Goal: Information Seeking & Learning: Learn about a topic

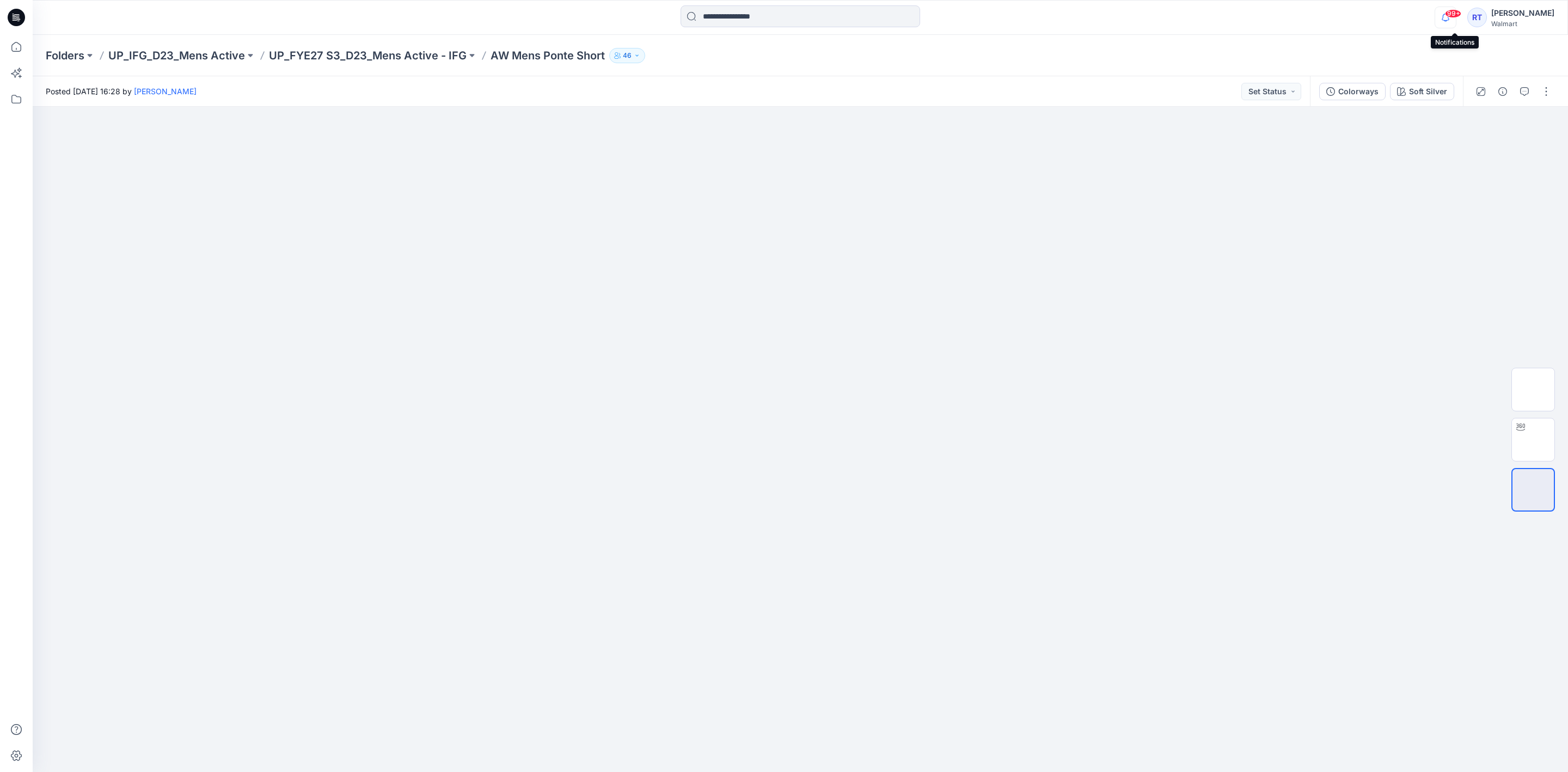
click at [1447, 20] on icon "button" at bounding box center [1445, 21] width 3 height 1
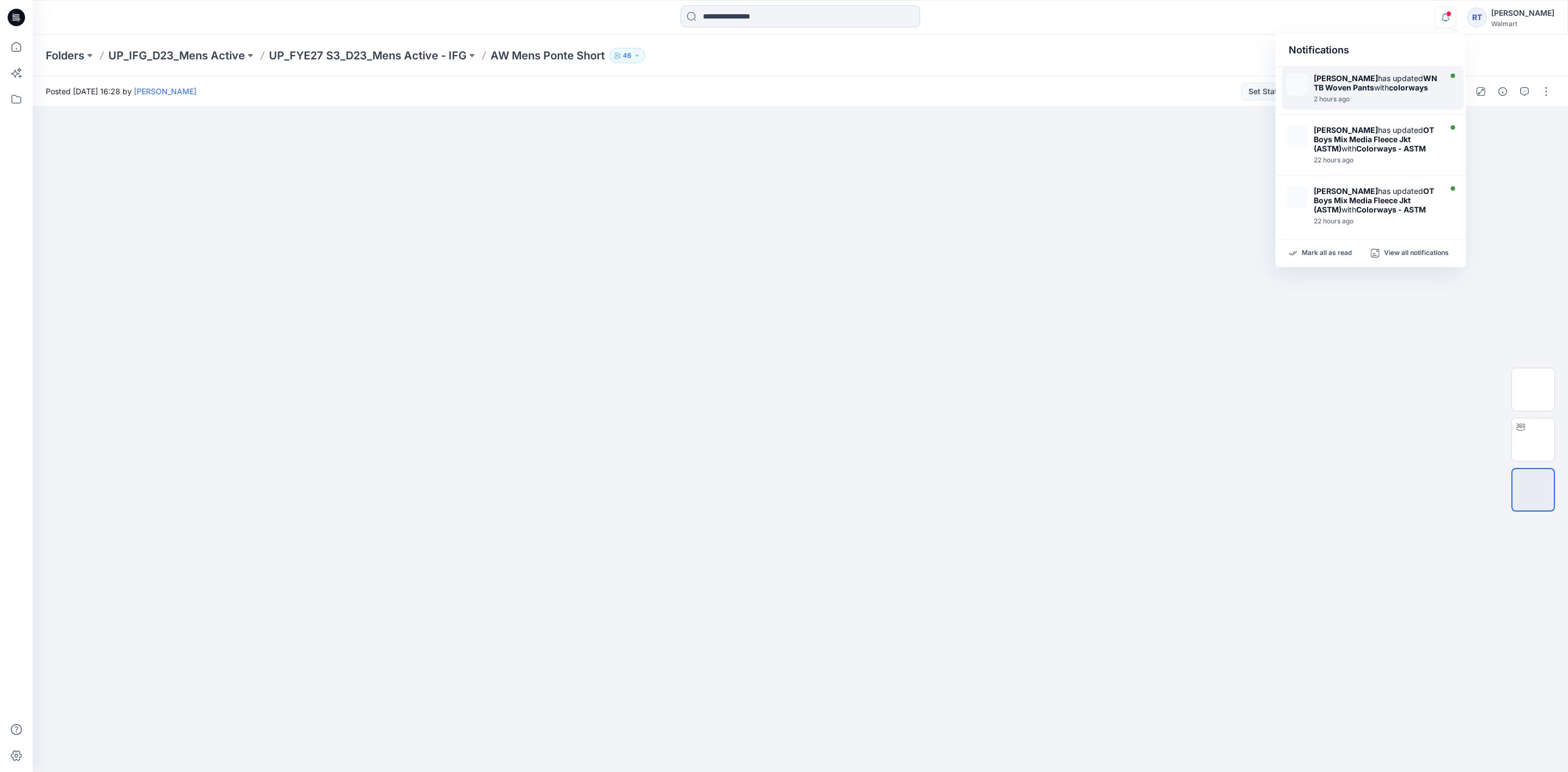
click at [1388, 74] on div "[PERSON_NAME] has updated WN TB Woven Pants with colorways" at bounding box center [1376, 83] width 125 height 18
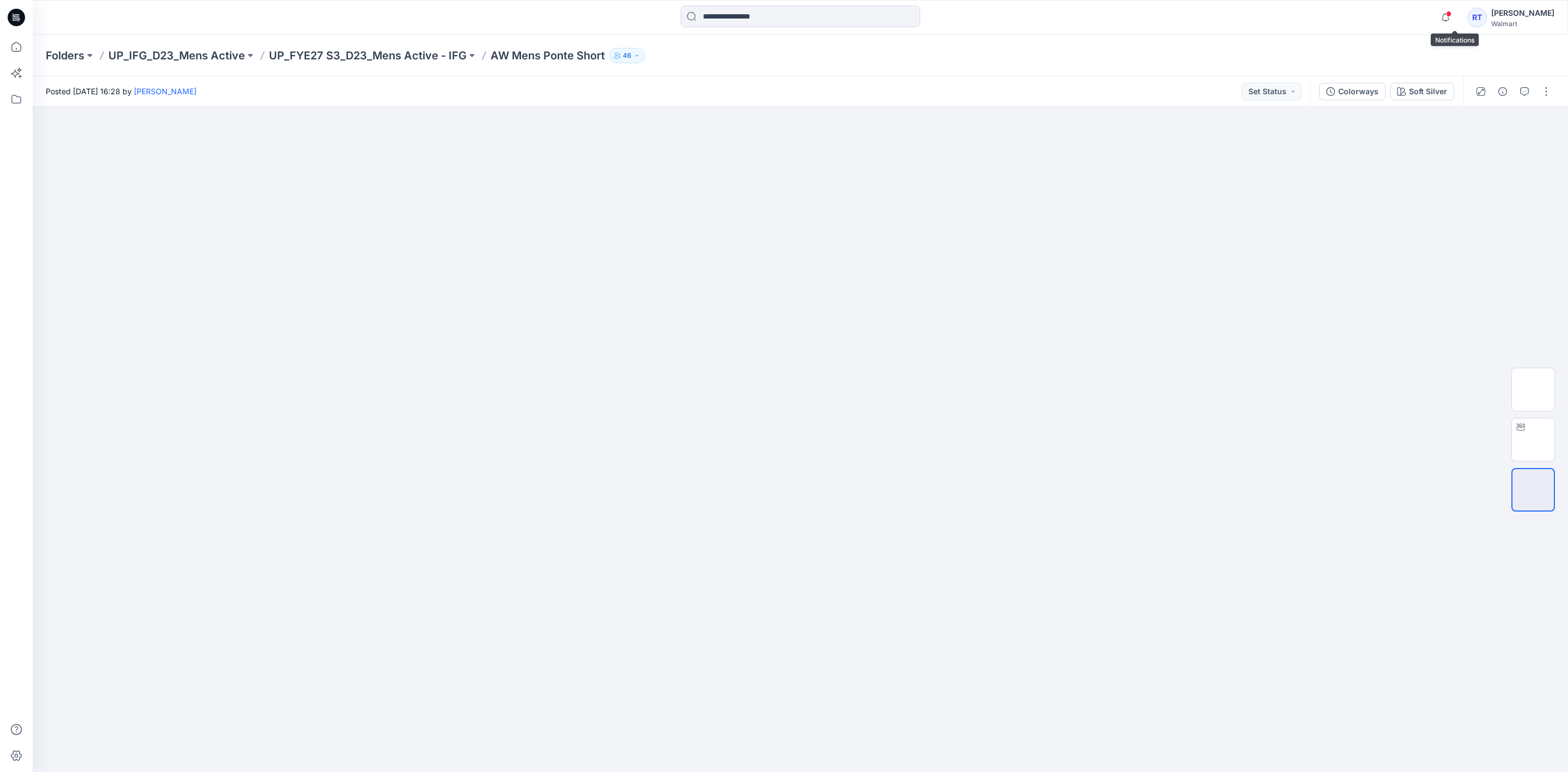
click at [1451, 13] on span at bounding box center [1449, 14] width 5 height 6
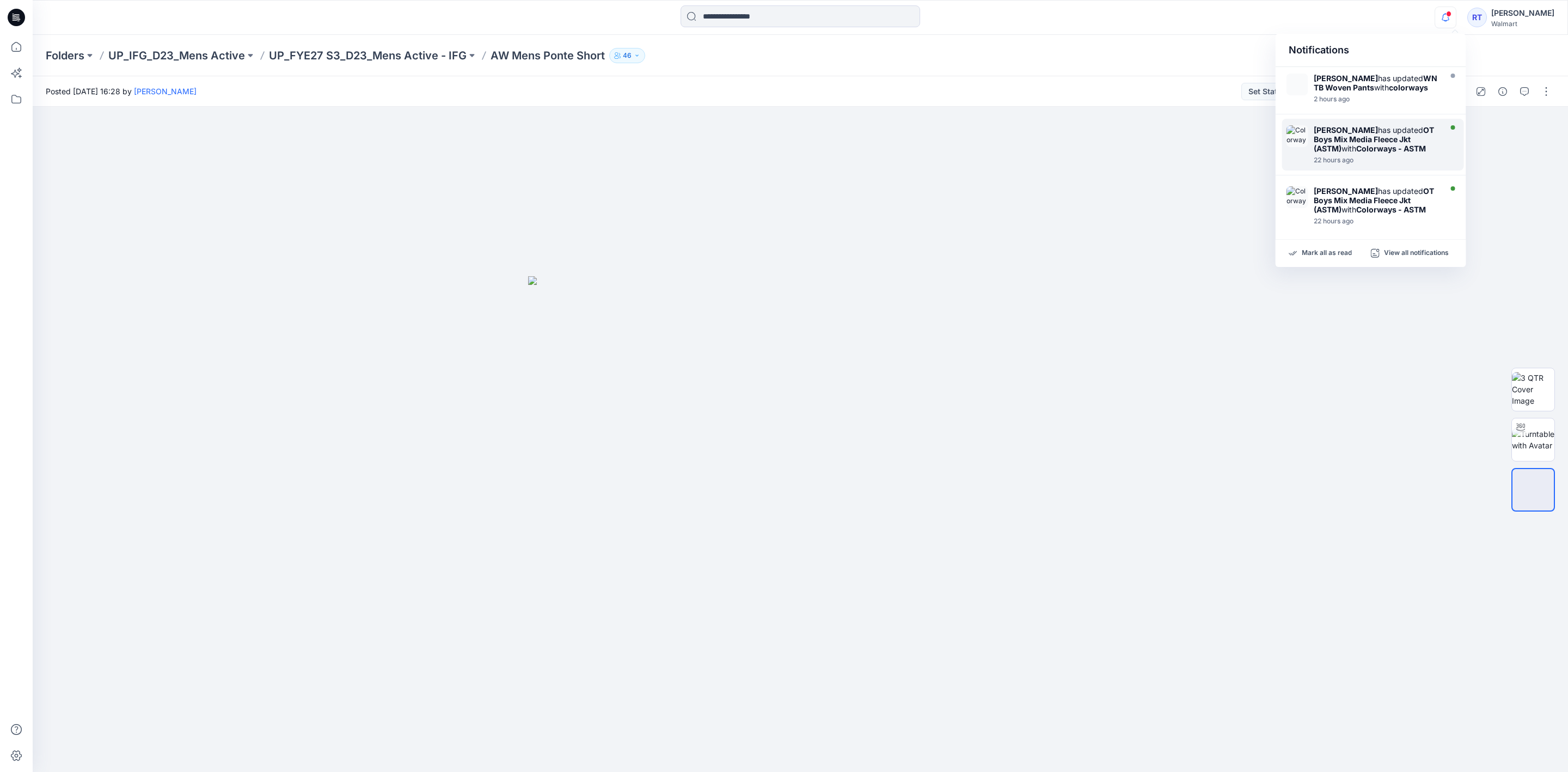
click at [1368, 137] on strong "OT Boys Mix Media Fleece Jkt (ASTM)" at bounding box center [1374, 139] width 120 height 28
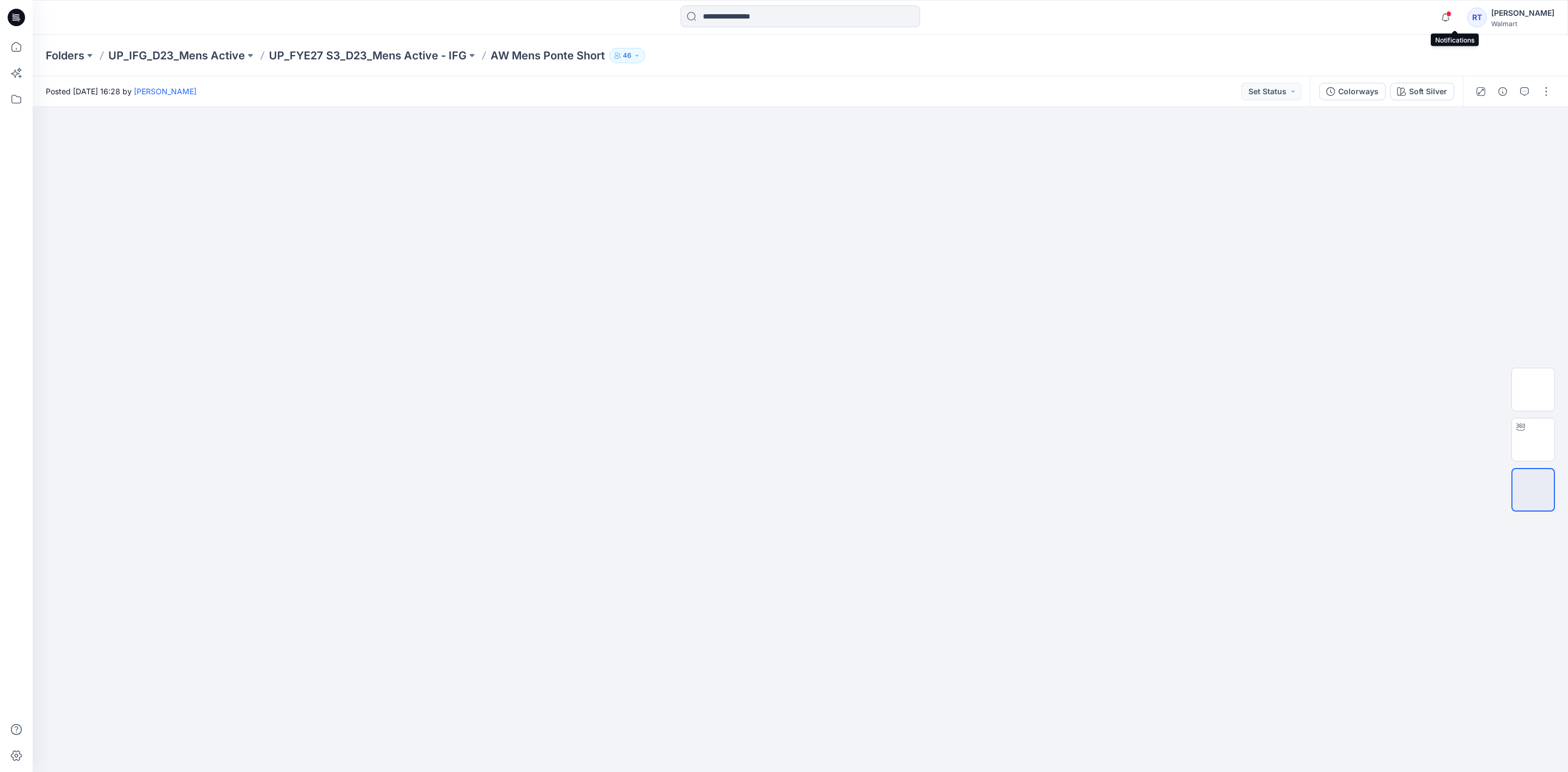
drag, startPoint x: 1458, startPoint y: 14, endPoint x: 1450, endPoint y: 31, distance: 18.8
click at [1451, 14] on span at bounding box center [1449, 14] width 5 height 6
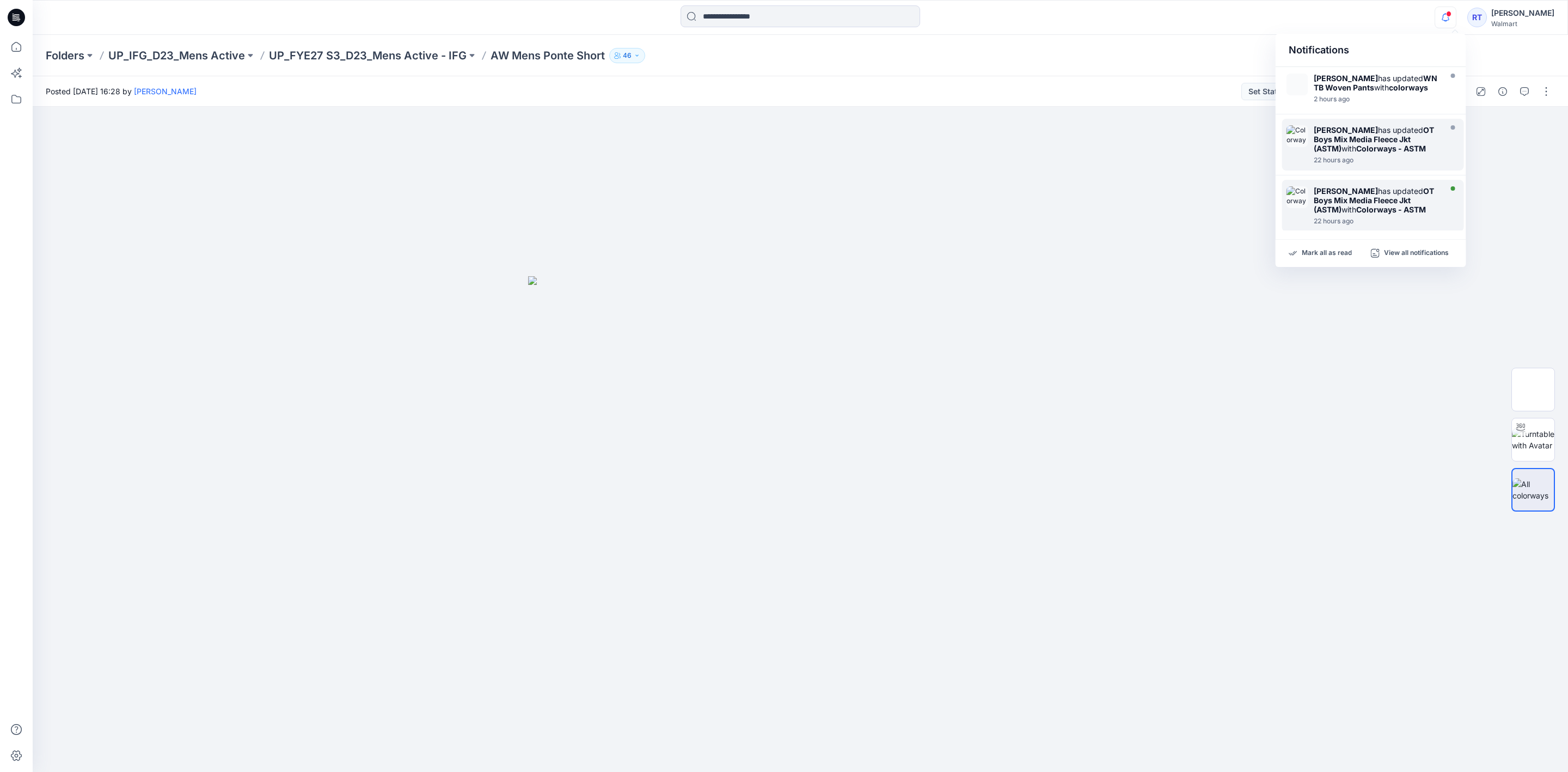
click at [1361, 205] on strong "Colorways - ASTM" at bounding box center [1391, 209] width 70 height 10
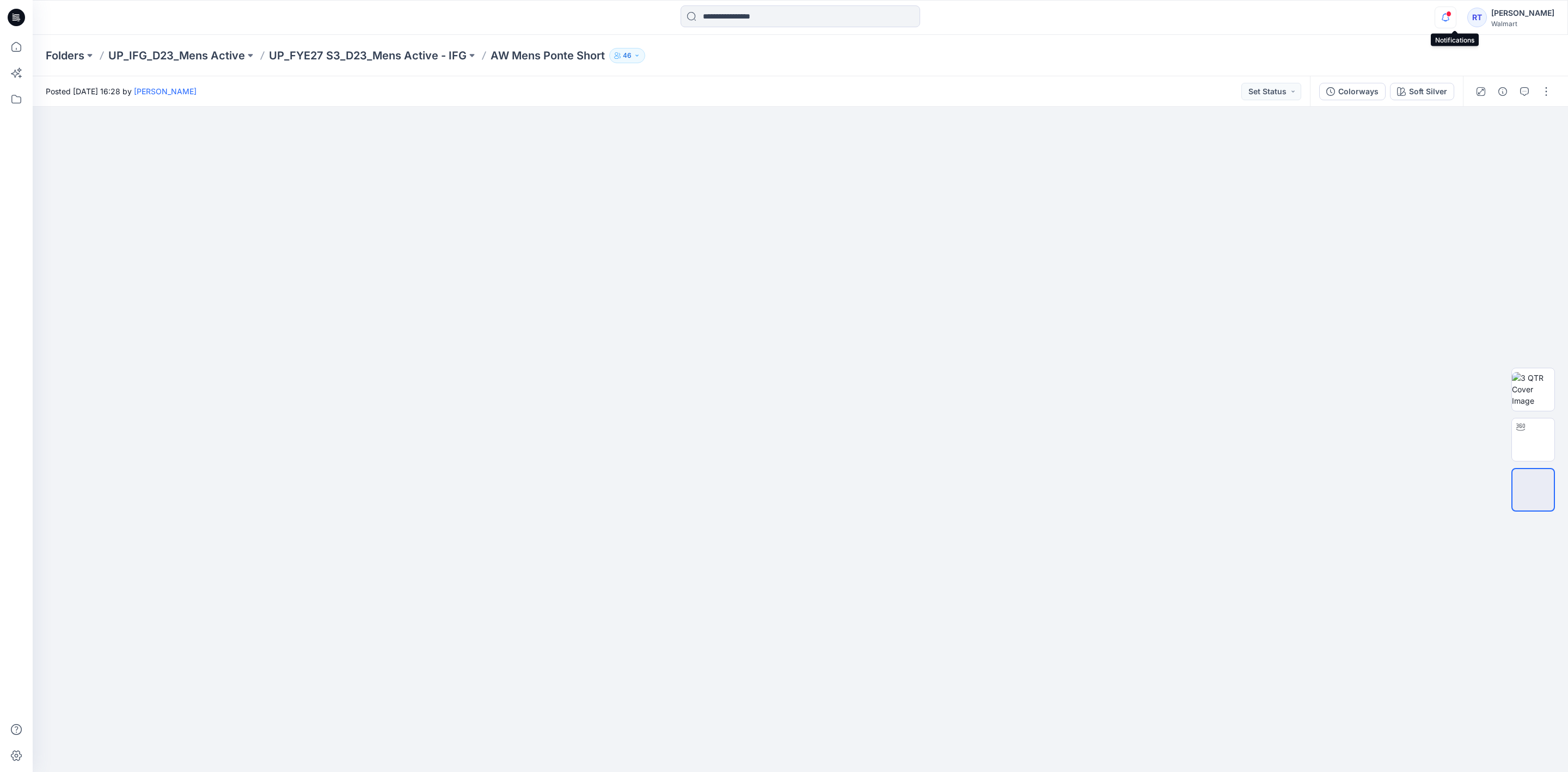
click at [1456, 23] on icon "button" at bounding box center [1445, 18] width 20 height 22
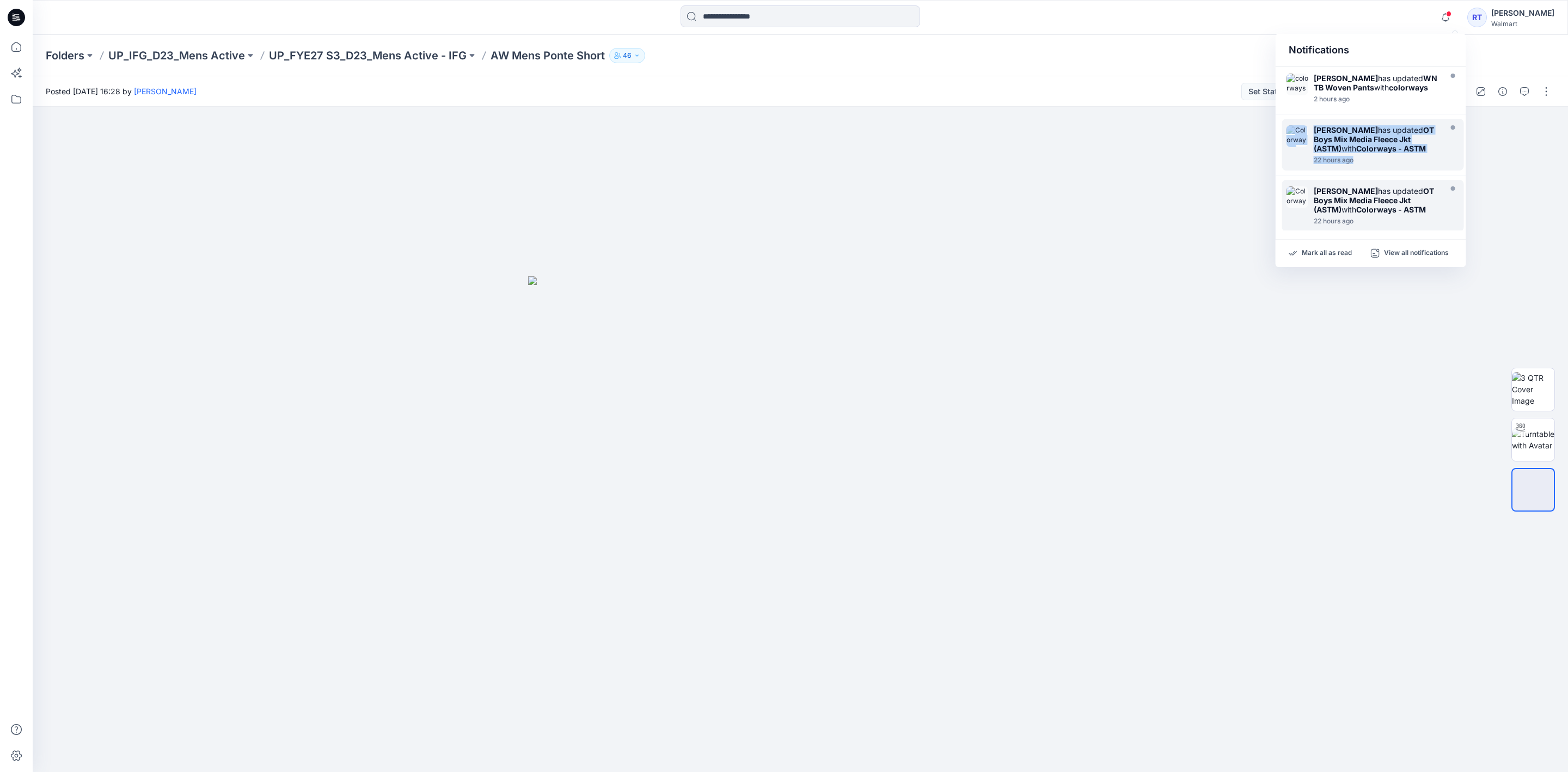
drag, startPoint x: 1462, startPoint y: 100, endPoint x: 1463, endPoint y: 128, distance: 28.0
click at [1463, 128] on div "[PERSON_NAME] has updated WN TB Woven Pants with colorways 2 hours ago Yunjin C…" at bounding box center [1370, 149] width 190 height 164
click at [1468, 100] on div at bounding box center [1513, 91] width 101 height 31
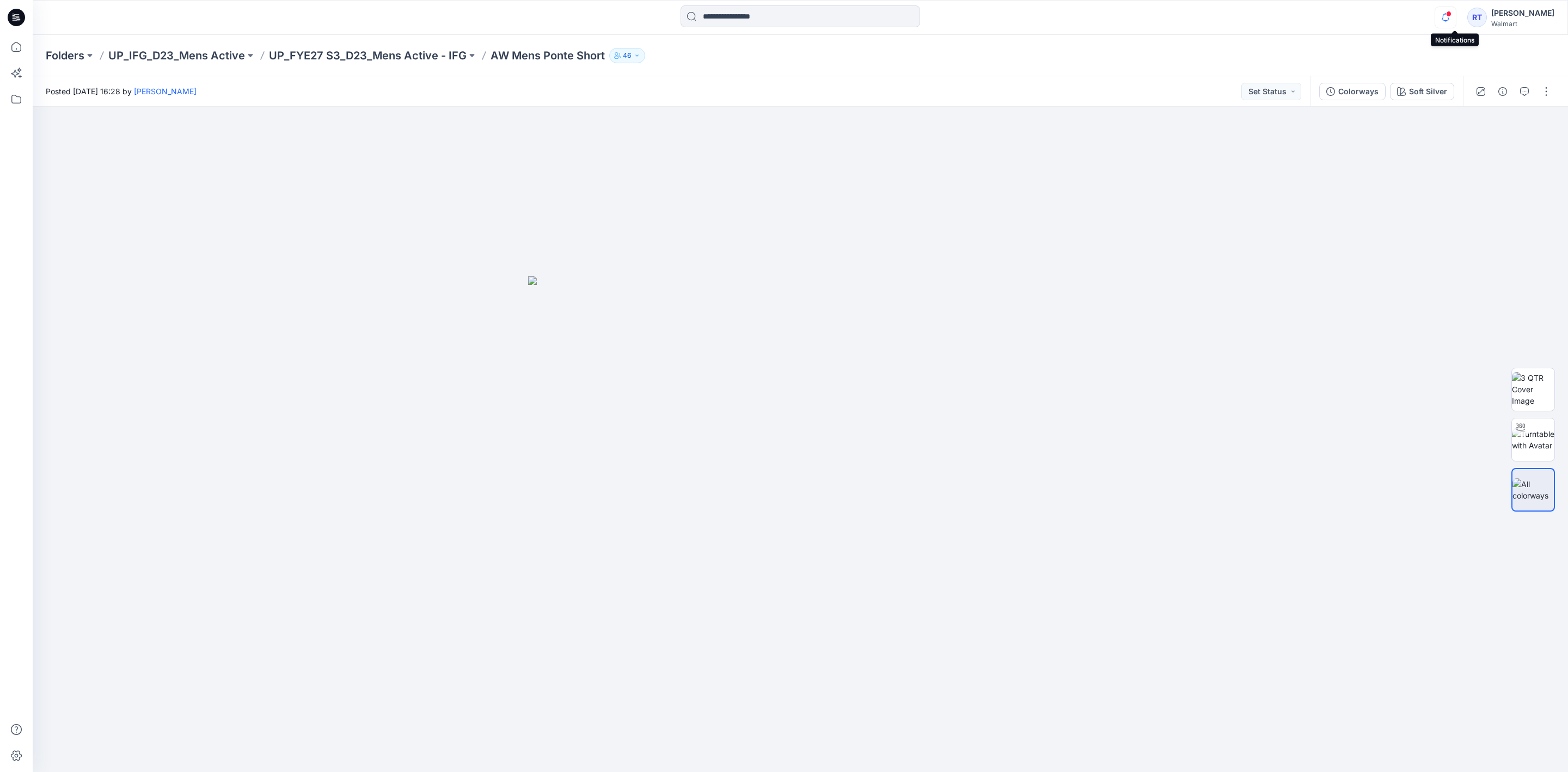
click at [1456, 20] on icon "button" at bounding box center [1445, 18] width 20 height 22
drag, startPoint x: 1466, startPoint y: 98, endPoint x: 1466, endPoint y: 108, distance: 10.0
click at [1466, 108] on div "Posted [DATE] 16:28 by [PERSON_NAME] Set Status Colorways Soft Silver Soft Silv…" at bounding box center [800, 424] width 1535 height 696
click at [1451, 16] on span at bounding box center [1449, 14] width 5 height 6
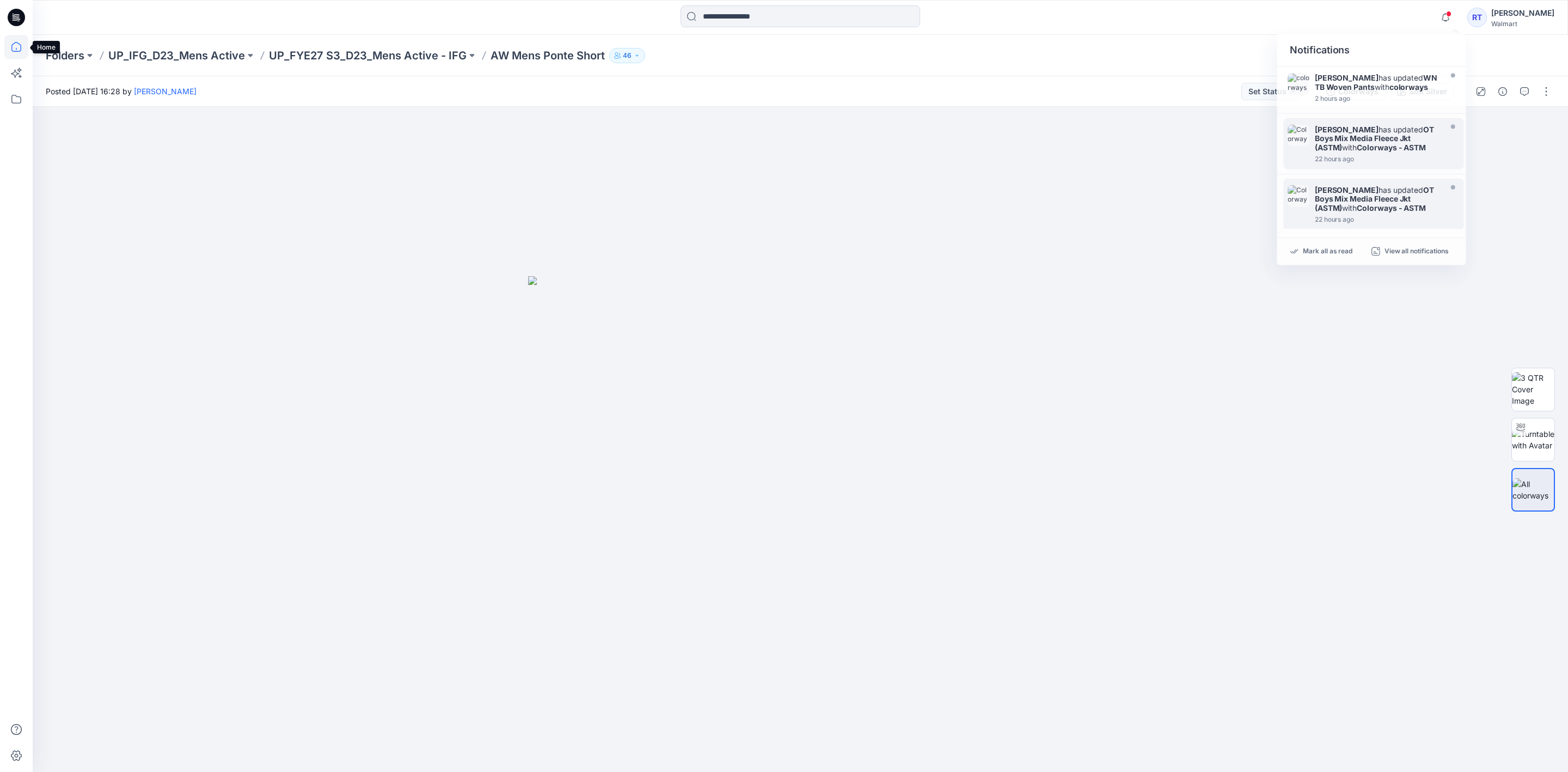
click at [16, 44] on icon at bounding box center [16, 46] width 24 height 24
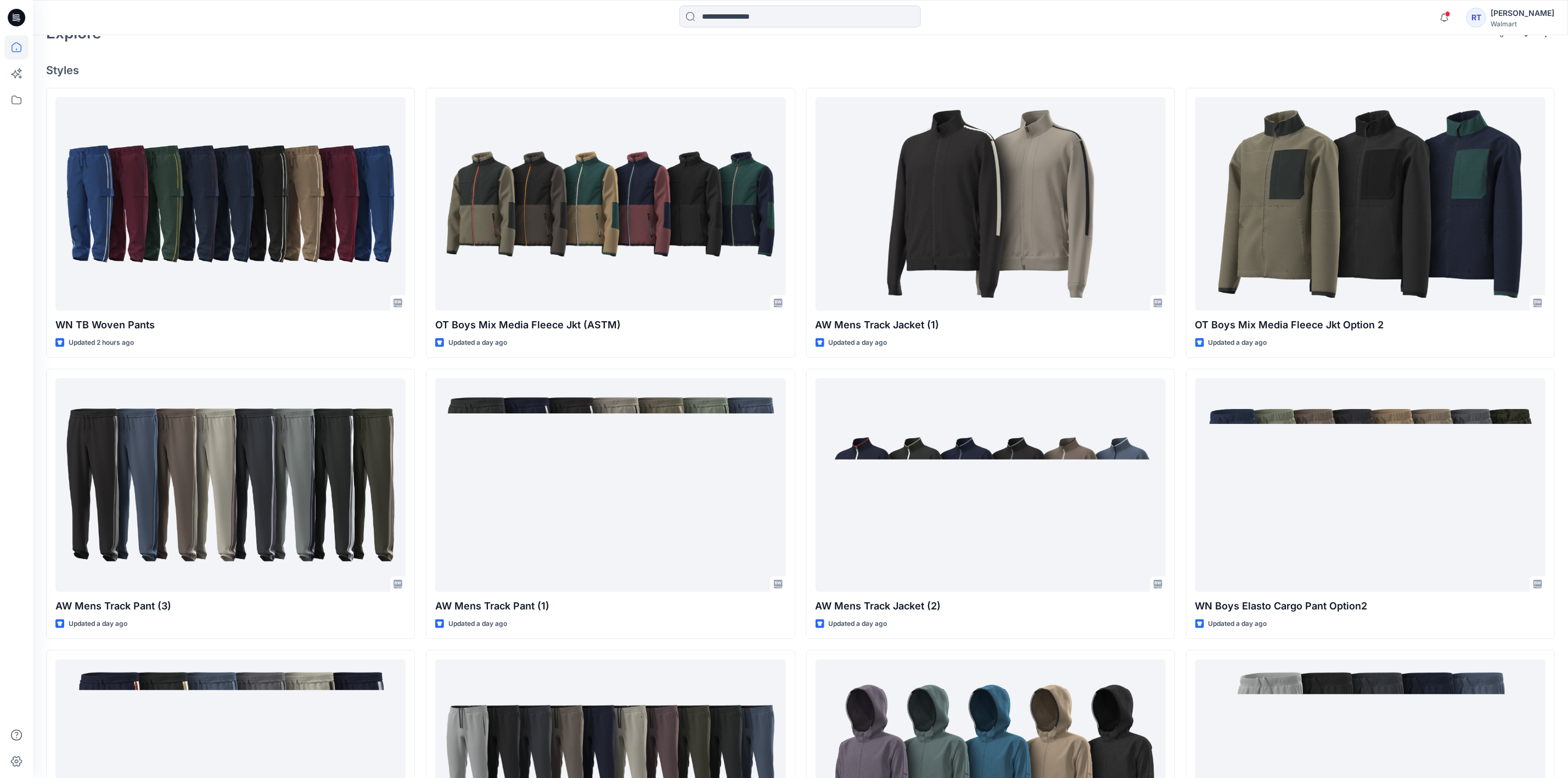
scroll to position [348, 0]
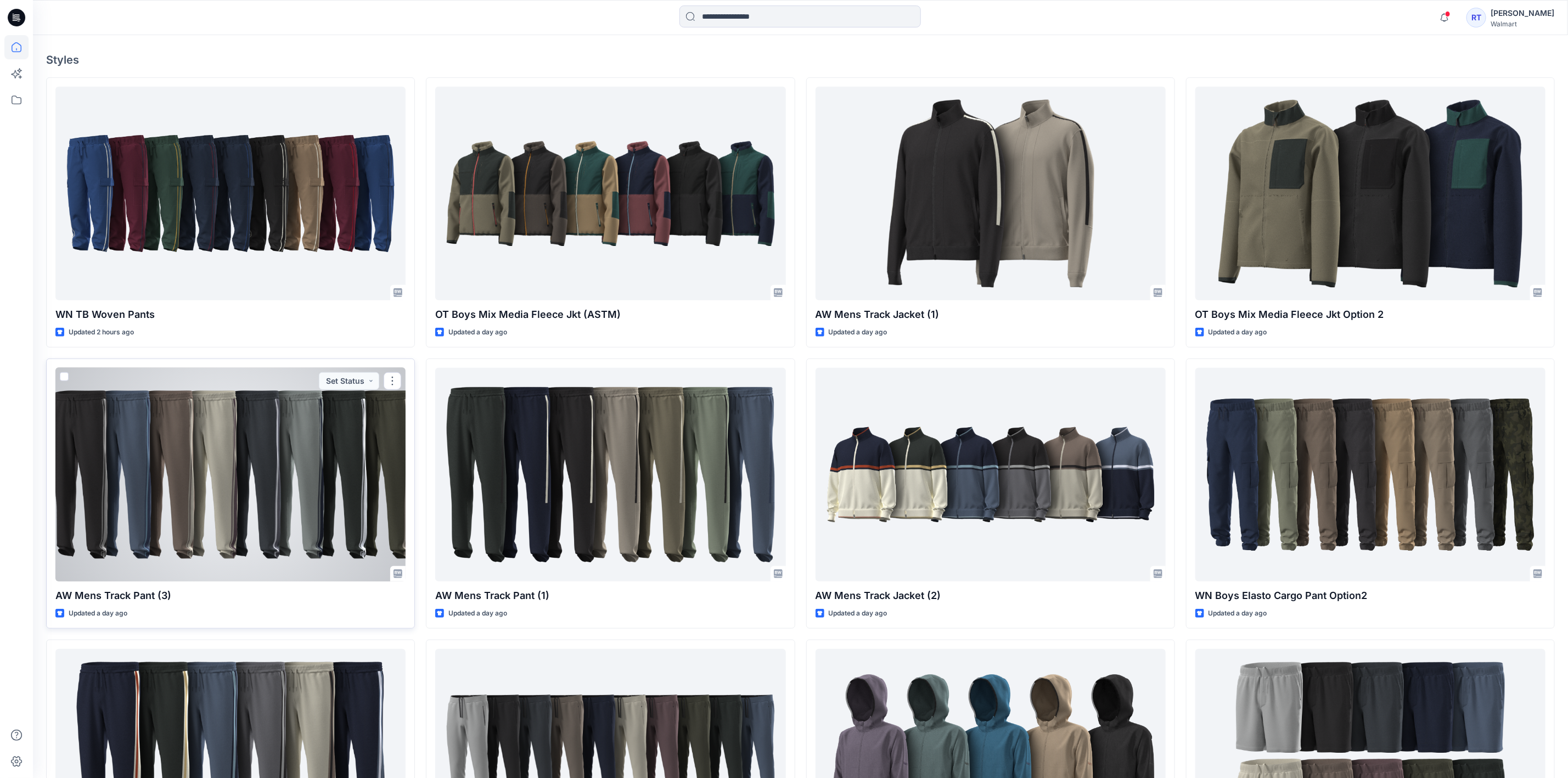
click at [329, 462] on div at bounding box center [230, 474] width 350 height 214
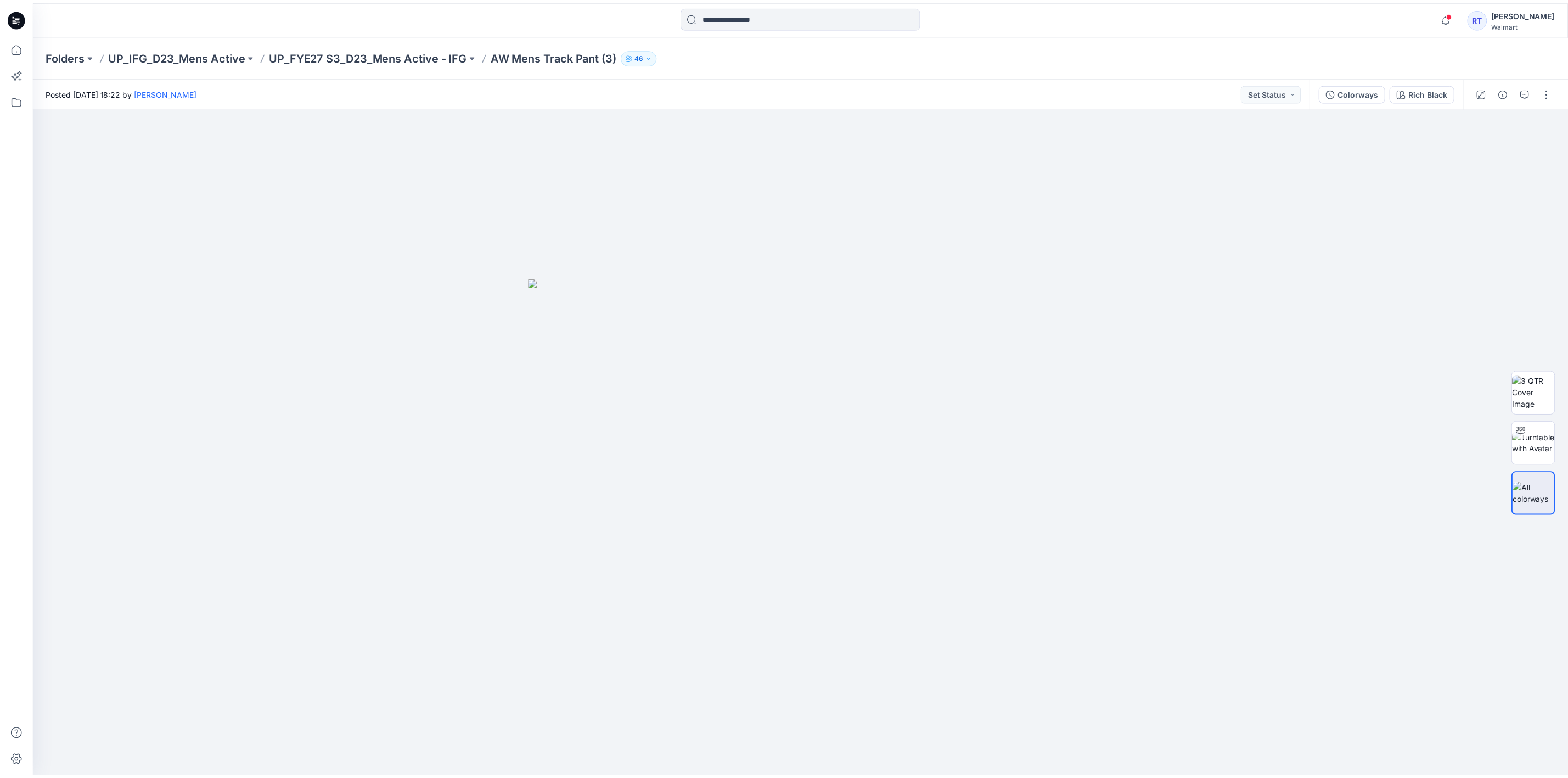
scroll to position [348, 0]
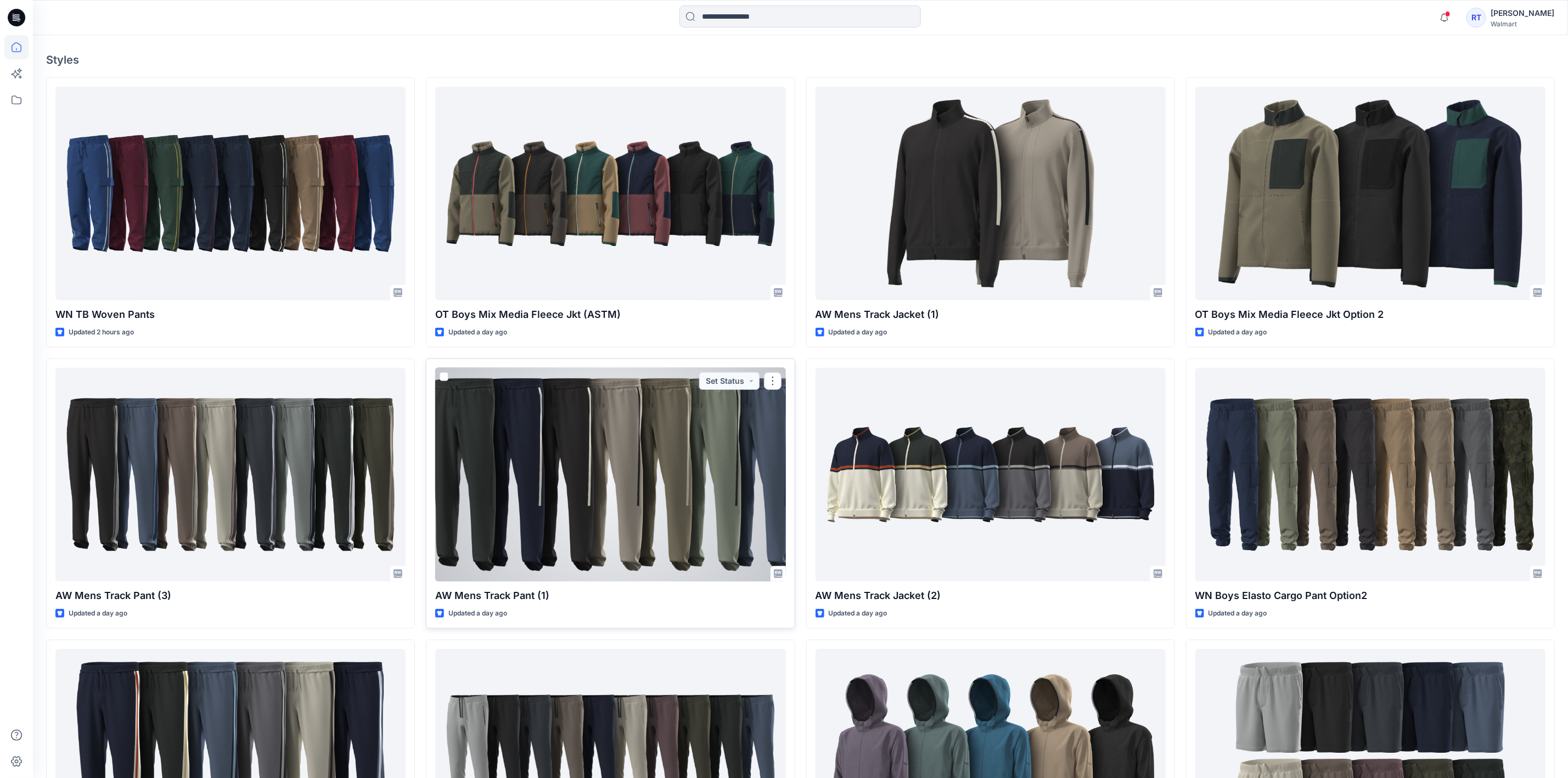
click at [572, 415] on div at bounding box center [610, 474] width 350 height 214
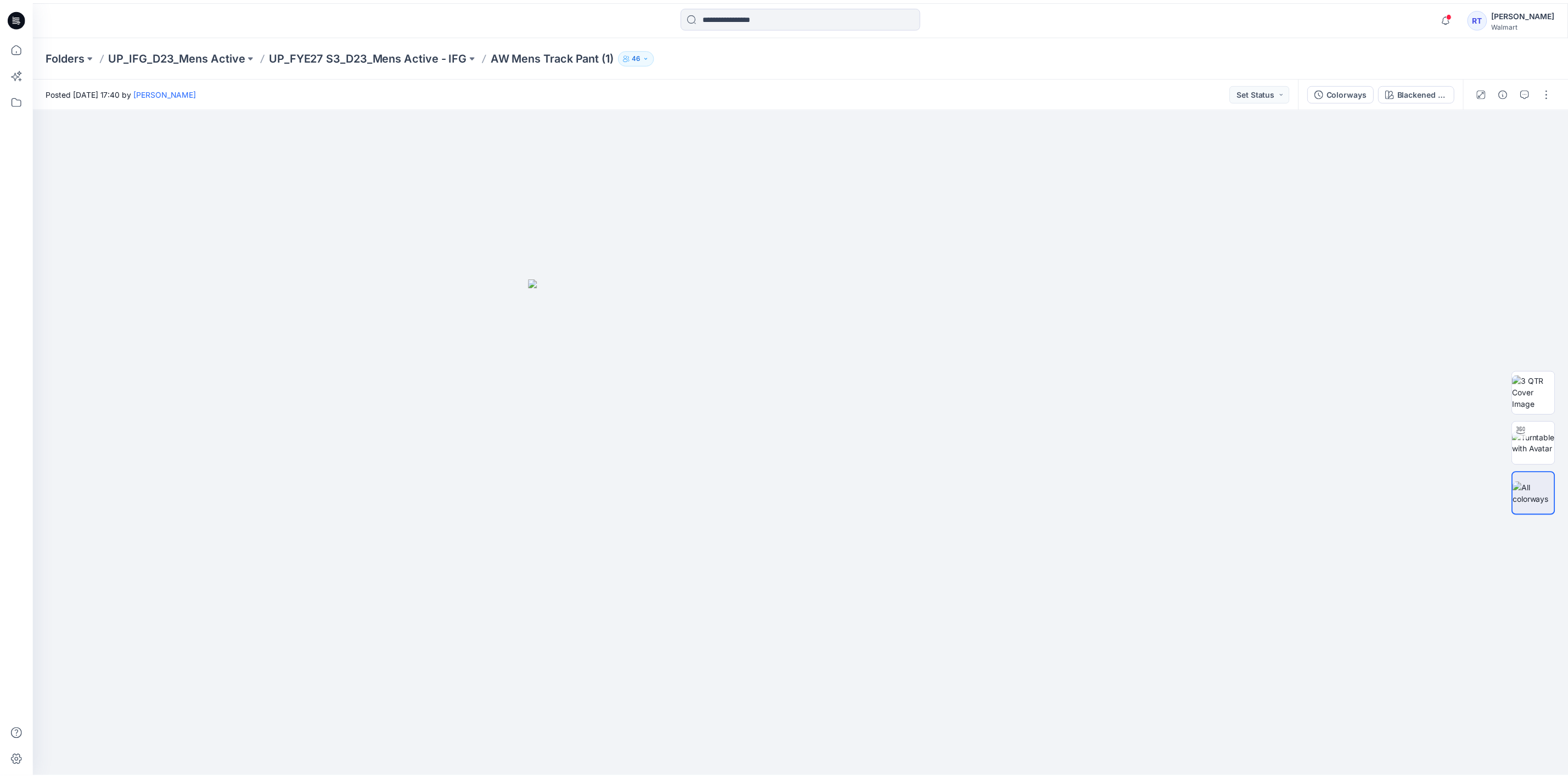
scroll to position [348, 0]
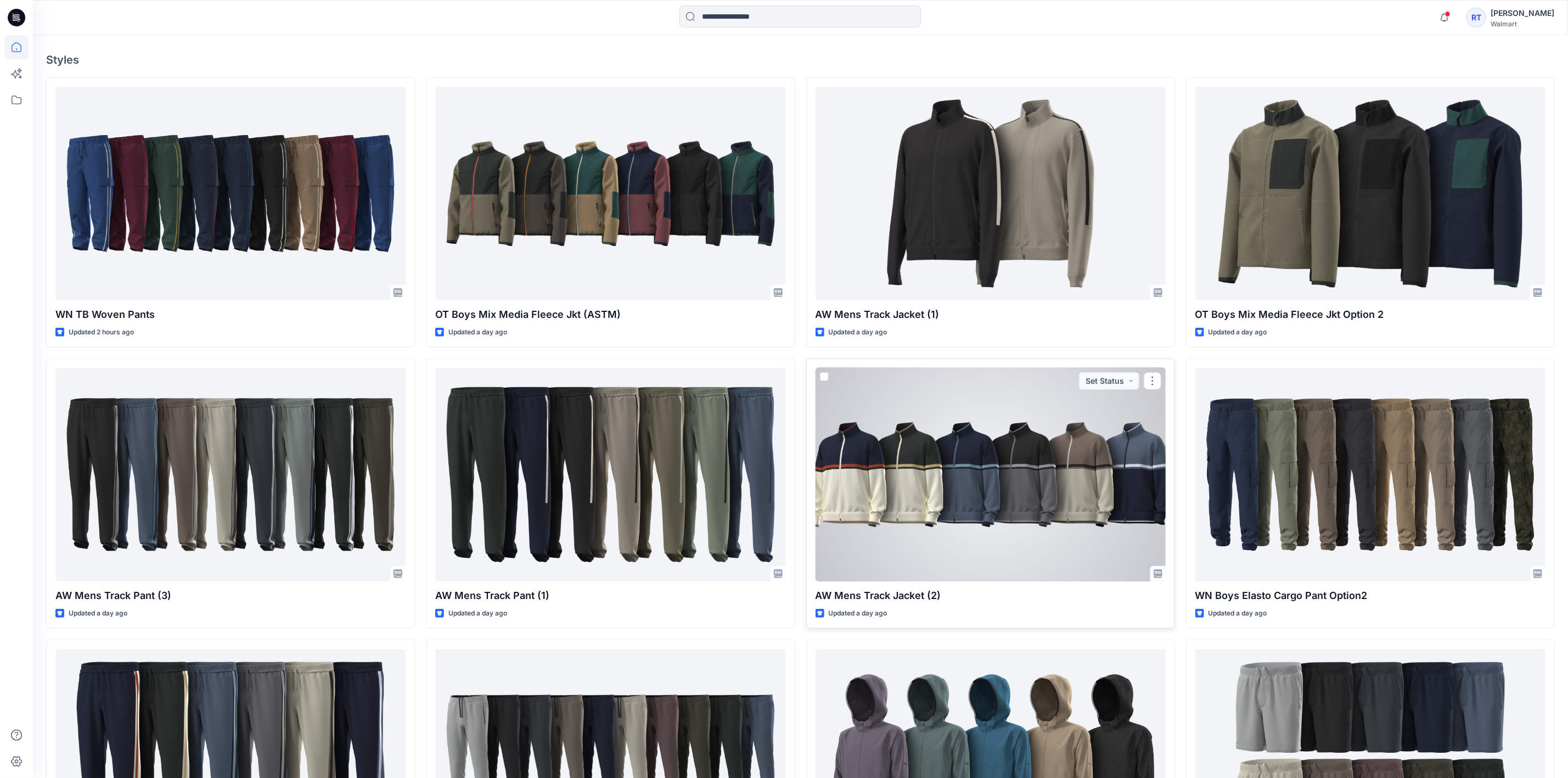
click at [990, 506] on div at bounding box center [991, 474] width 350 height 214
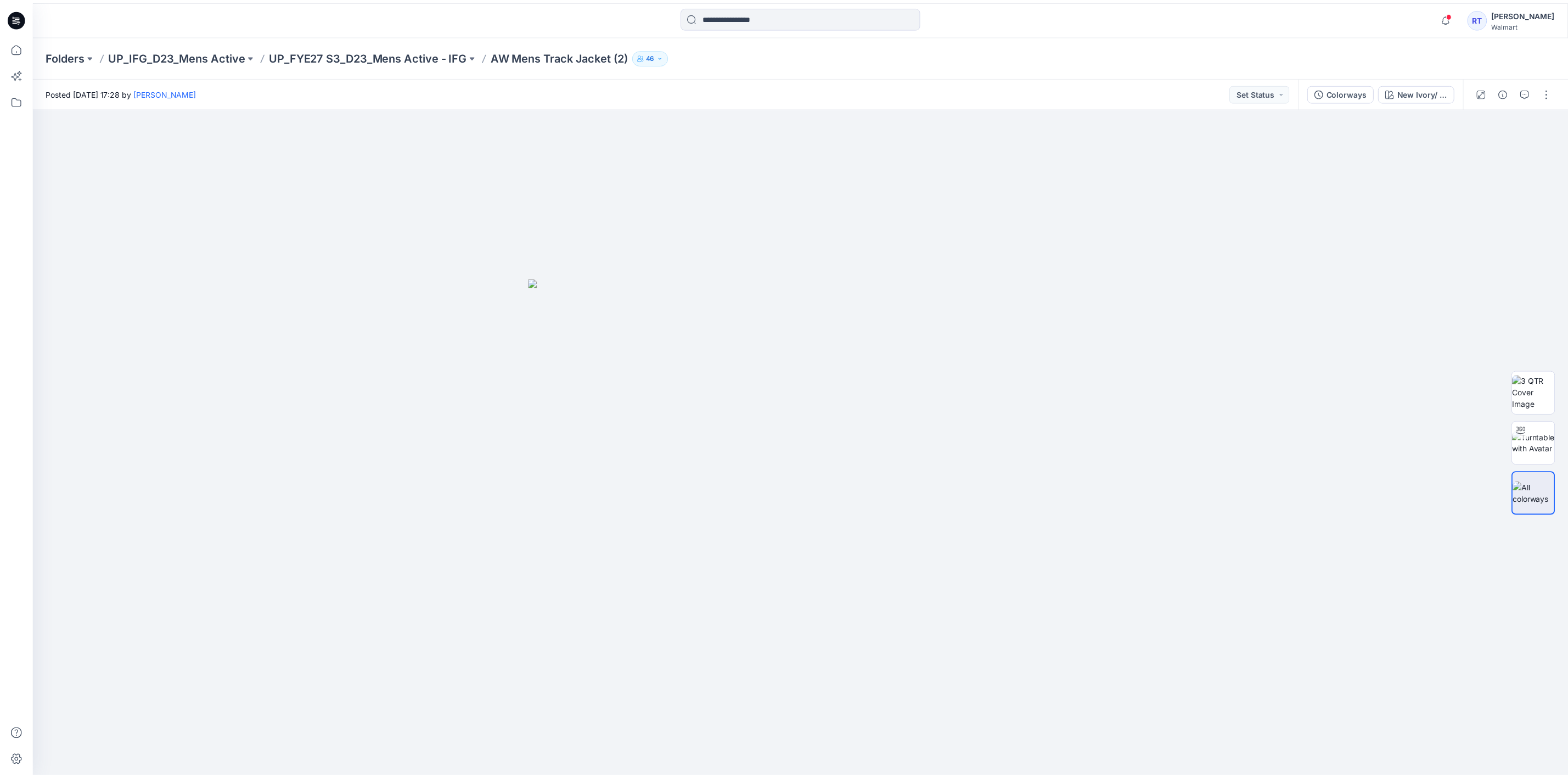
scroll to position [348, 0]
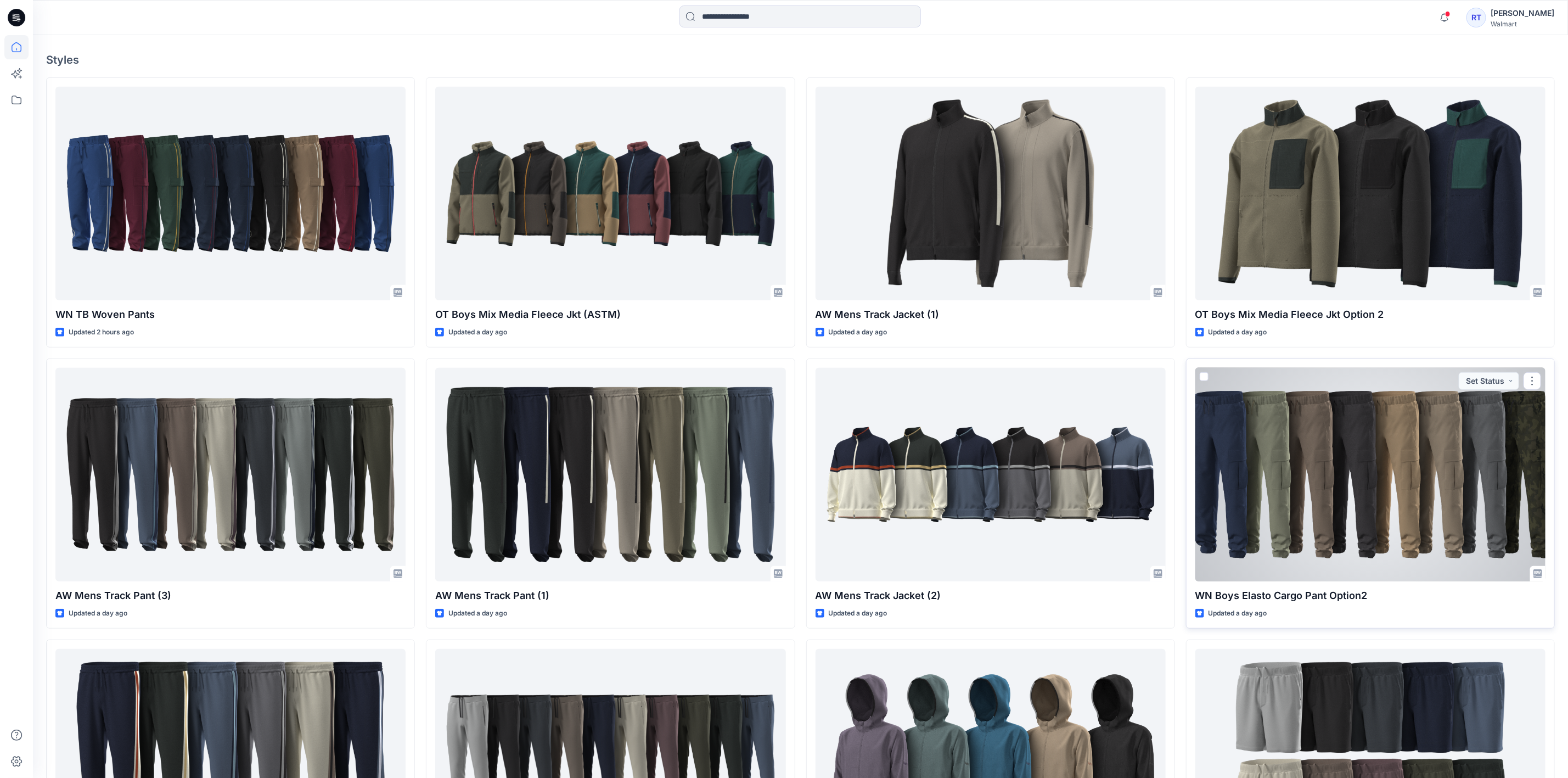
click at [1369, 467] on div at bounding box center [1370, 474] width 350 height 214
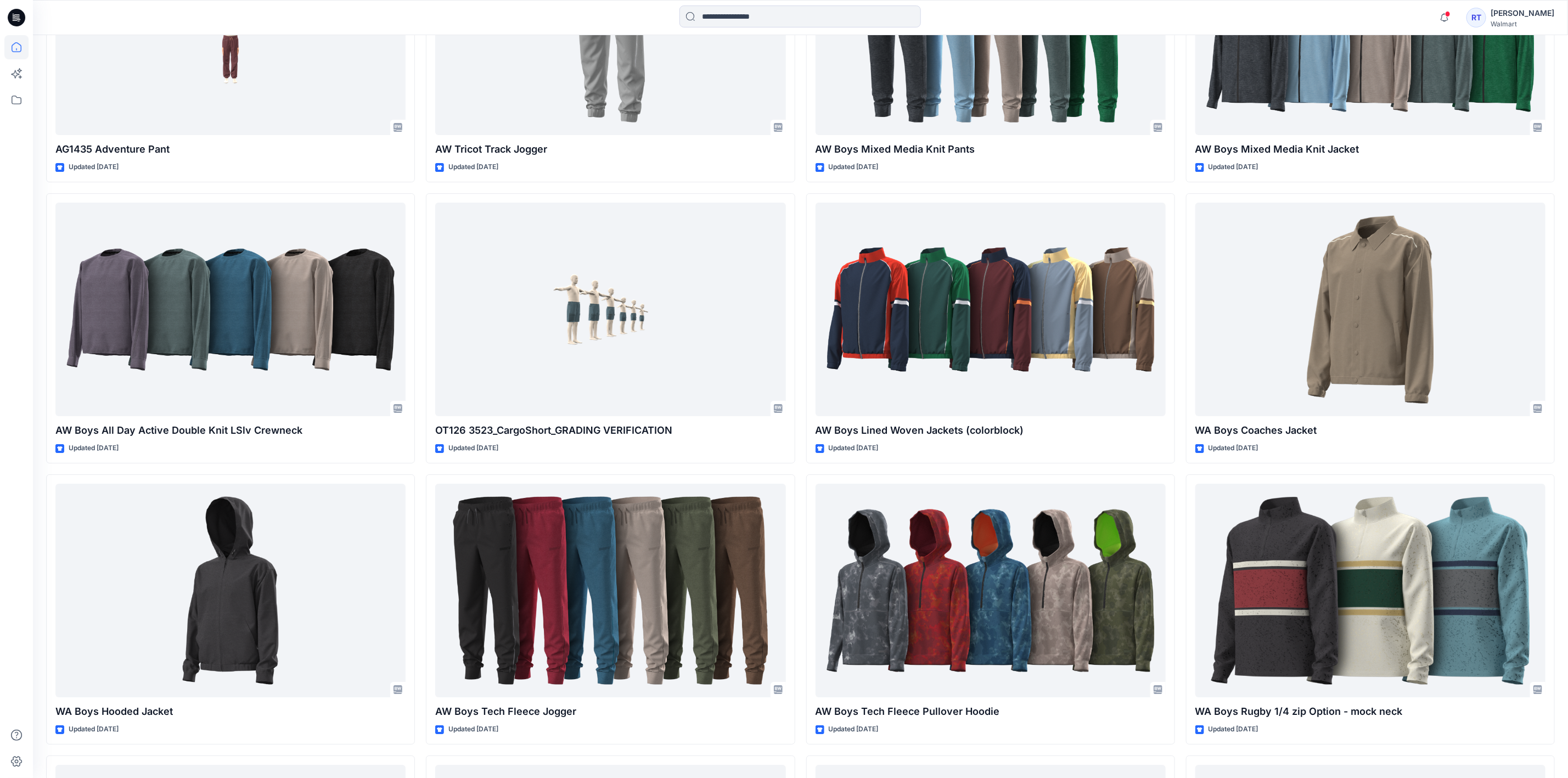
scroll to position [2765, 0]
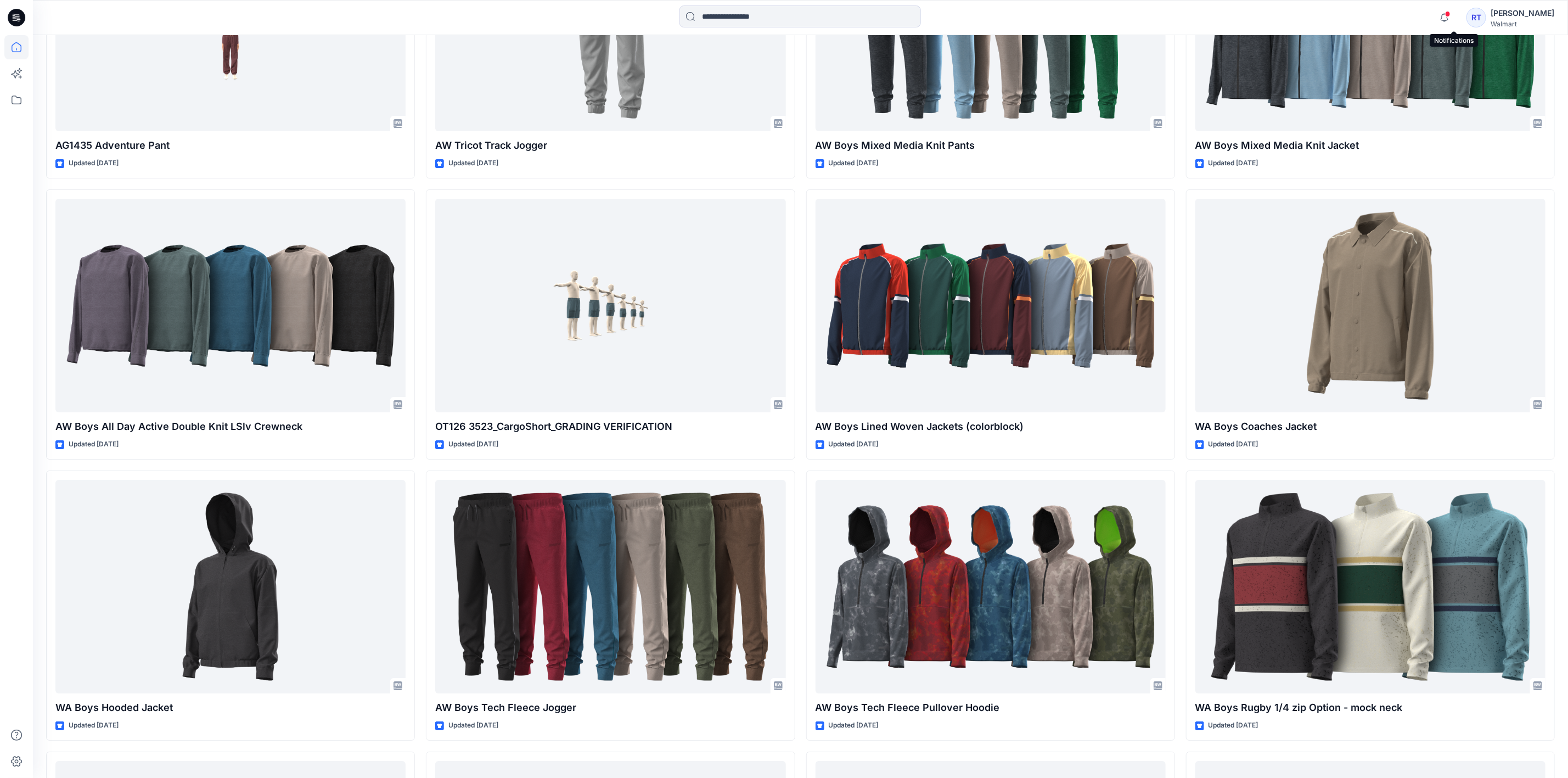
click at [1451, 16] on span at bounding box center [1448, 14] width 5 height 6
